Goal: Information Seeking & Learning: Find specific fact

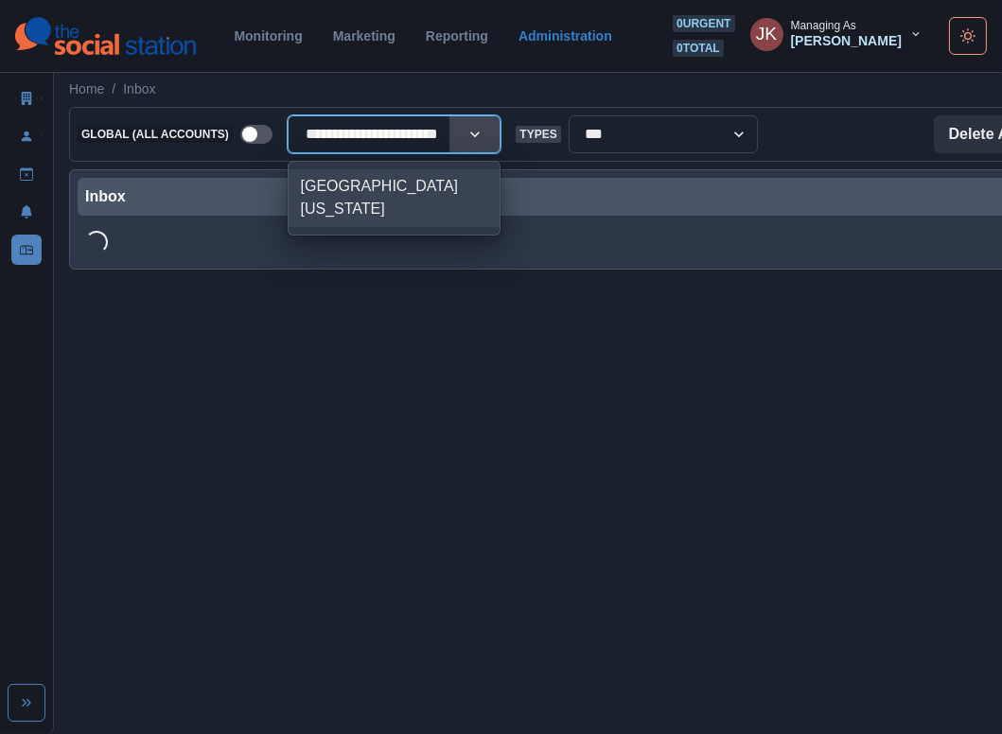
scroll to position [0, 29]
click at [360, 191] on div "[GEOGRAPHIC_DATA] [US_STATE]" at bounding box center [395, 198] width 212 height 58
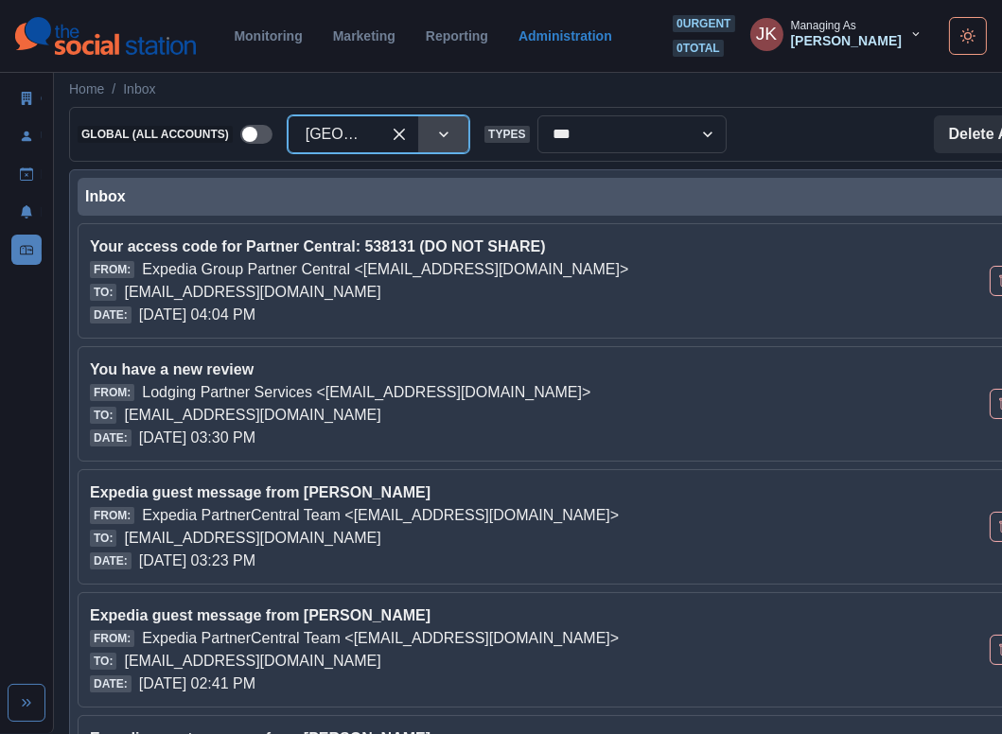
click at [380, 296] on p "[EMAIL_ADDRESS][DOMAIN_NAME]" at bounding box center [252, 292] width 256 height 23
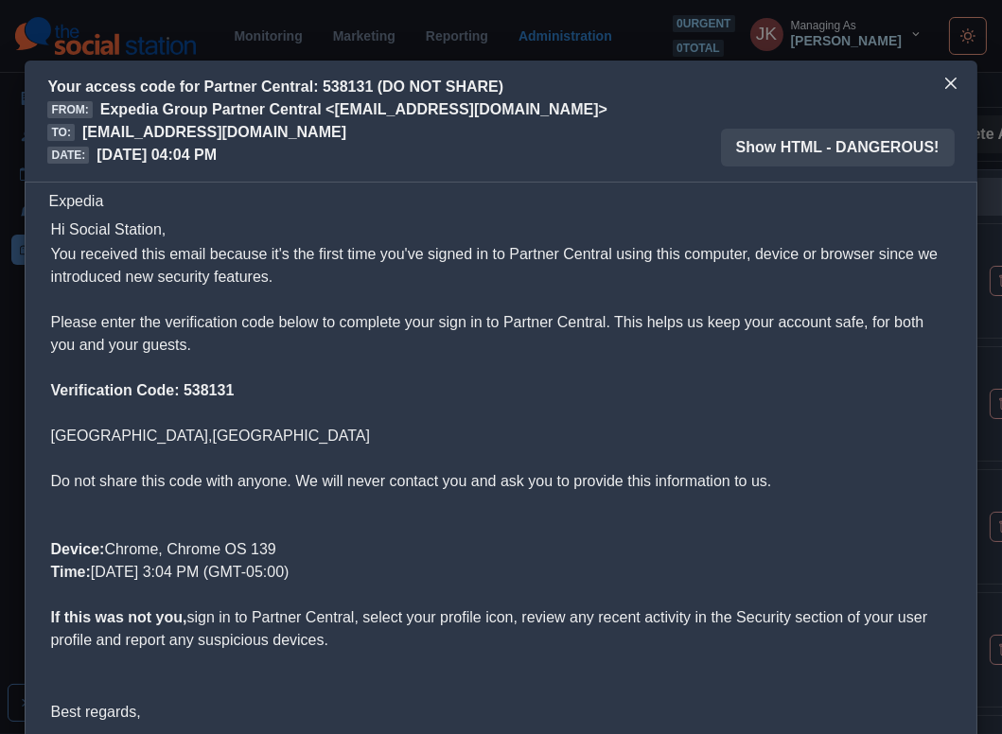
click at [211, 391] on b "Verification Code: 538131" at bounding box center [142, 390] width 184 height 16
click at [639, 268] on p "You received this email because it's the first time you've signed in to Partner…" at bounding box center [500, 300] width 901 height 114
click at [960, 76] on button "Close" at bounding box center [951, 83] width 30 height 30
